Goal: Task Accomplishment & Management: Use online tool/utility

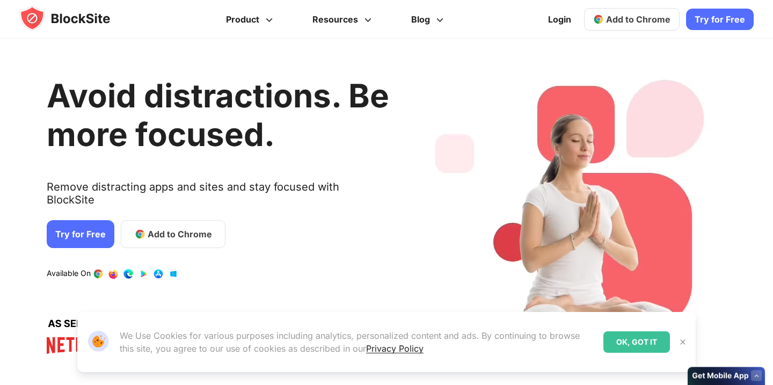
click at [78, 154] on h1 "Avoid distractions. Be more focused." at bounding box center [218, 114] width 342 height 77
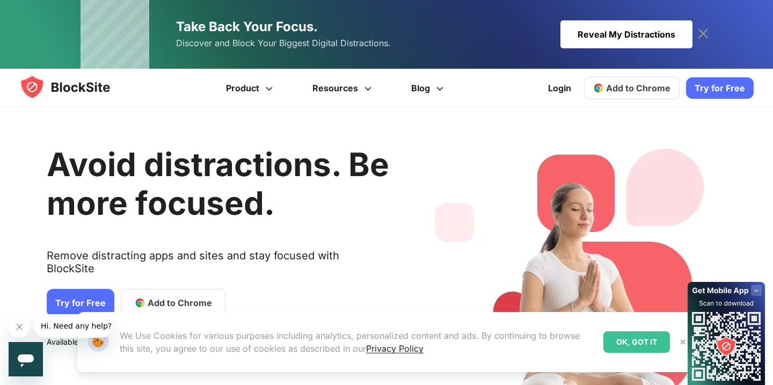
click at [76, 290] on link "Try for Free" at bounding box center [81, 303] width 68 height 28
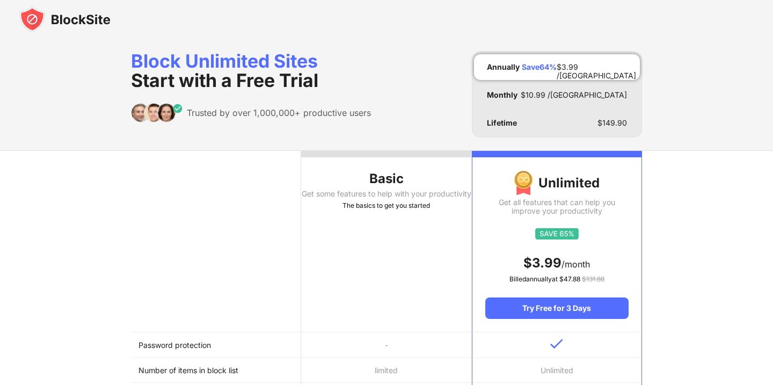
click at [379, 189] on div "Get some features to help with your productivity" at bounding box center [386, 193] width 170 height 9
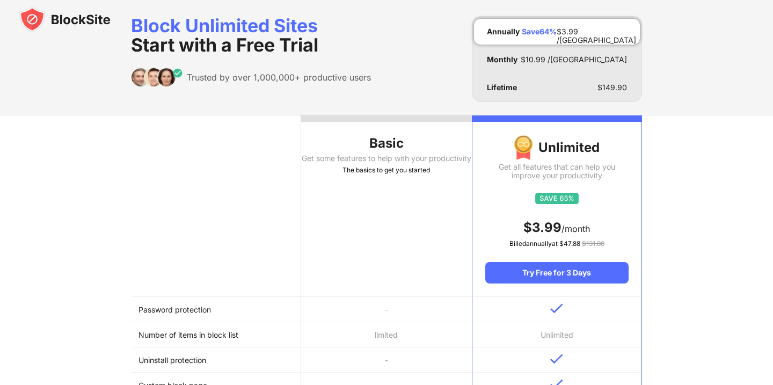
scroll to position [11, 0]
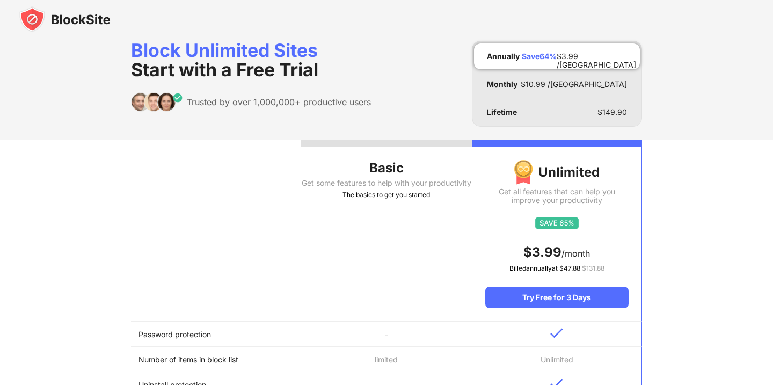
click at [369, 147] on th "Basic Get some features to help with your productivity The basics to get you st…" at bounding box center [386, 230] width 170 height 181
click at [370, 140] on div at bounding box center [386, 143] width 170 height 6
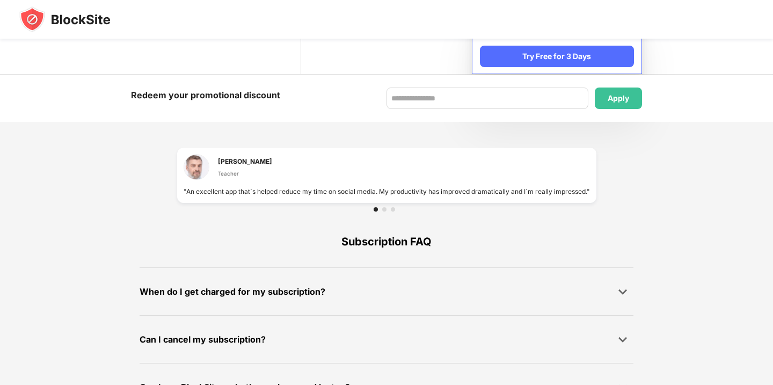
scroll to position [680, 0]
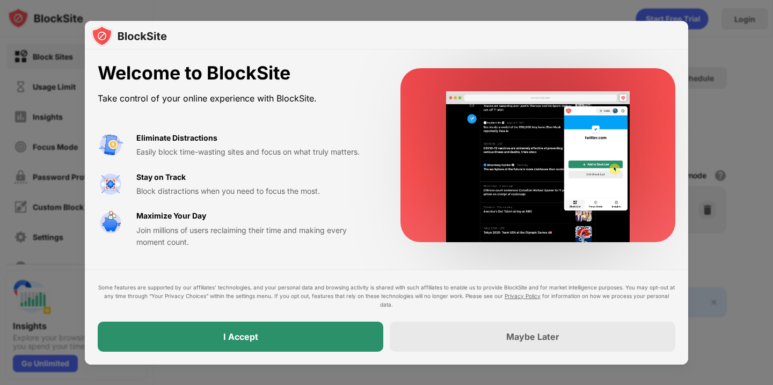
click at [265, 338] on div "I Accept" at bounding box center [241, 337] width 286 height 30
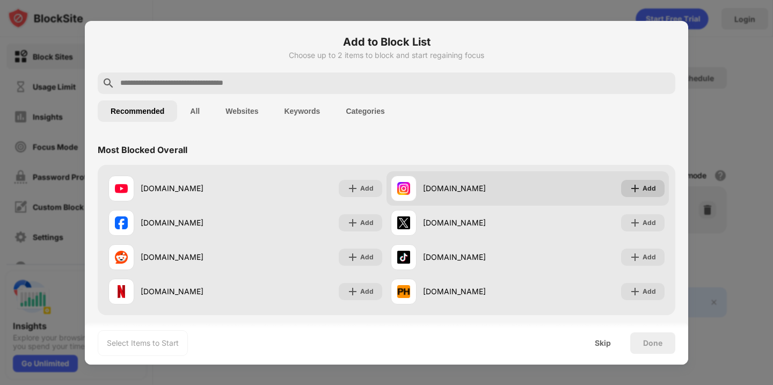
click at [643, 188] on div "Add" at bounding box center [649, 188] width 13 height 11
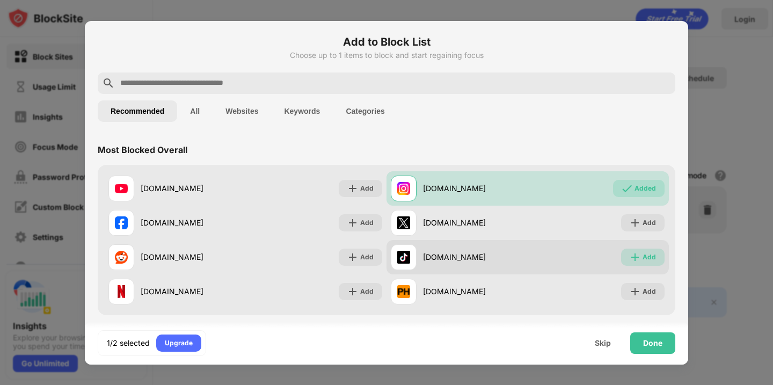
click at [637, 254] on img at bounding box center [635, 257] width 11 height 11
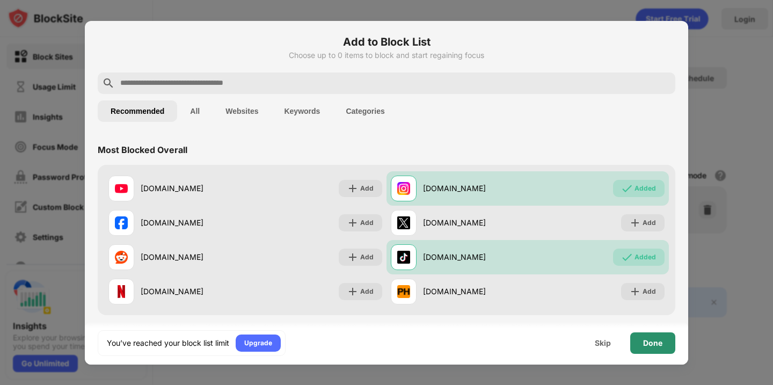
click at [659, 341] on div "Done" at bounding box center [652, 343] width 19 height 9
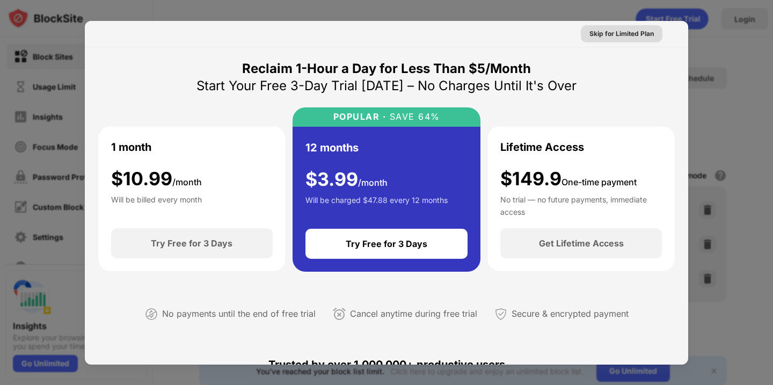
click at [604, 30] on div "Skip for Limited Plan" at bounding box center [621, 33] width 64 height 11
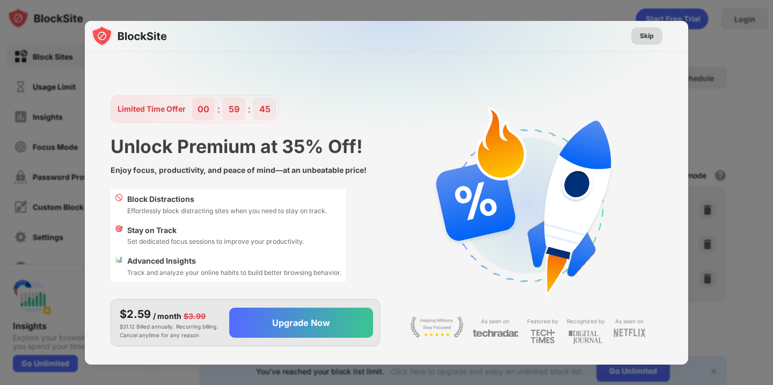
click at [636, 37] on div "Skip" at bounding box center [646, 35] width 31 height 17
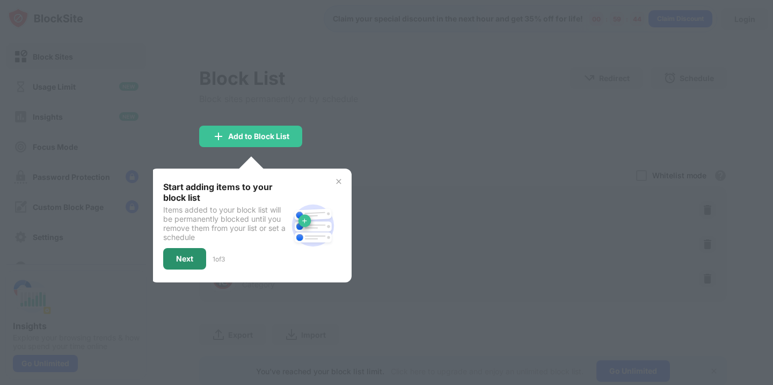
click at [192, 259] on div "Next" at bounding box center [184, 258] width 17 height 9
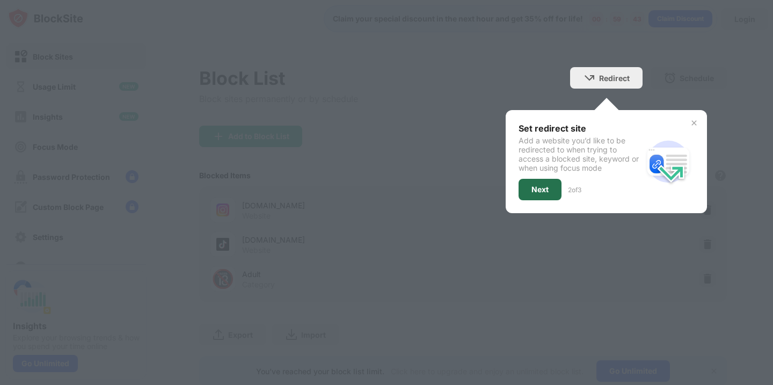
click at [538, 191] on div "Next" at bounding box center [539, 189] width 17 height 9
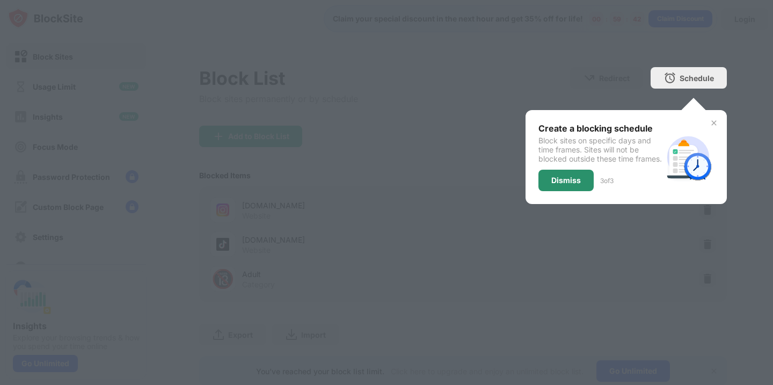
click at [563, 185] on div "Dismiss" at bounding box center [566, 180] width 30 height 9
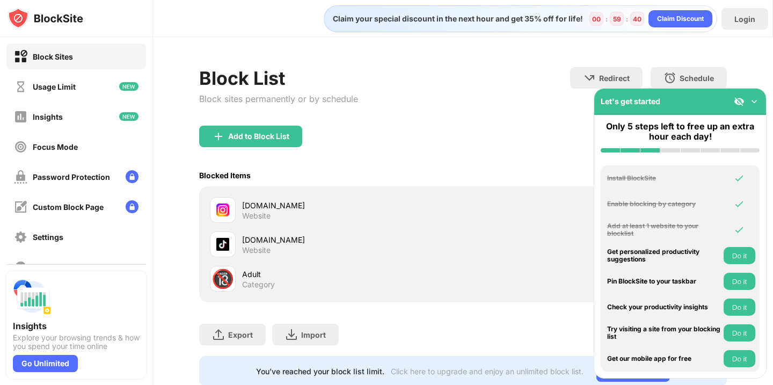
click at [755, 100] on img at bounding box center [754, 101] width 11 height 11
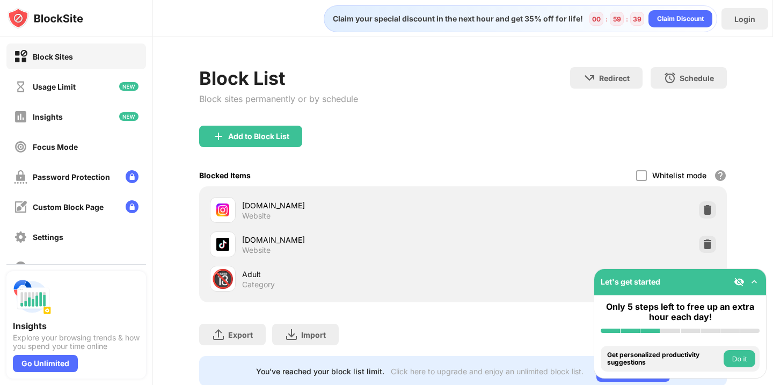
scroll to position [31, 0]
